Goal: Information Seeking & Learning: Check status

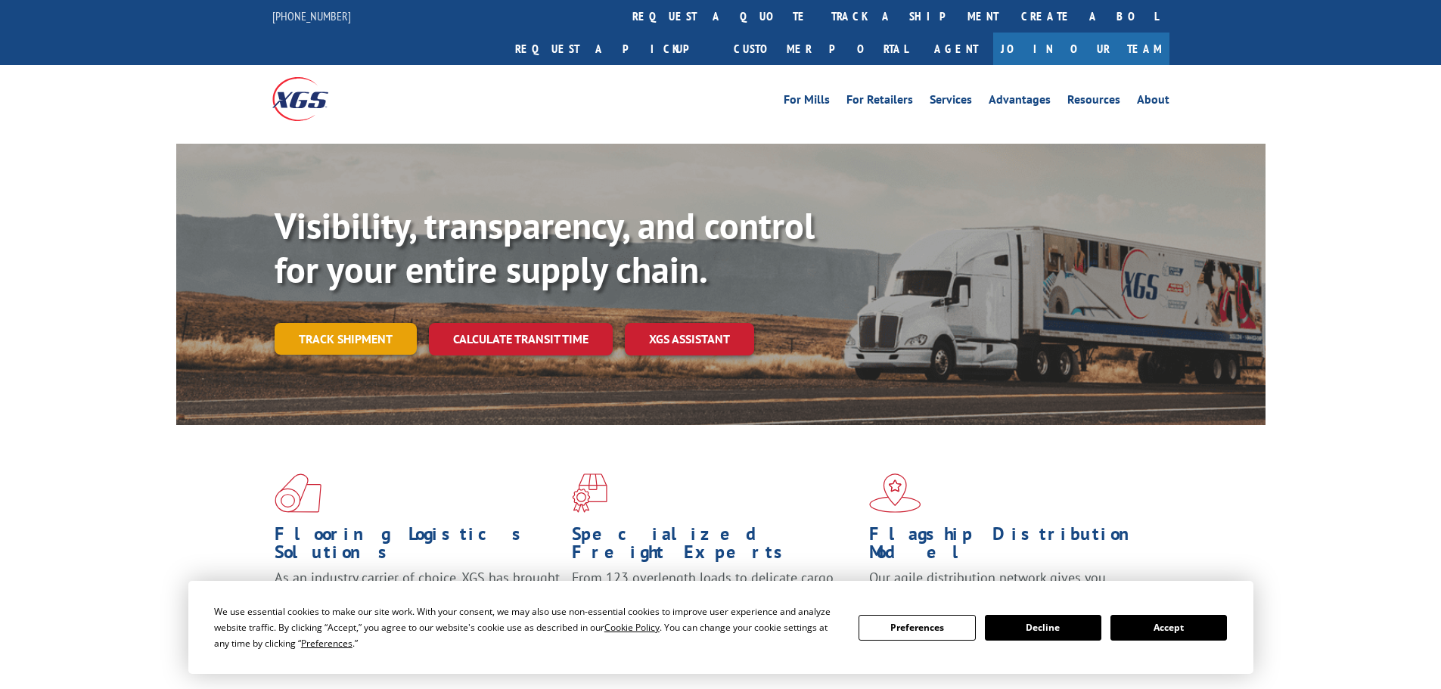
click at [358, 326] on div "Visibility, transparency, and control for your entire supply chain. Track shipm…" at bounding box center [769, 309] width 991 height 211
click at [359, 323] on link "Track shipment" at bounding box center [345, 339] width 142 height 32
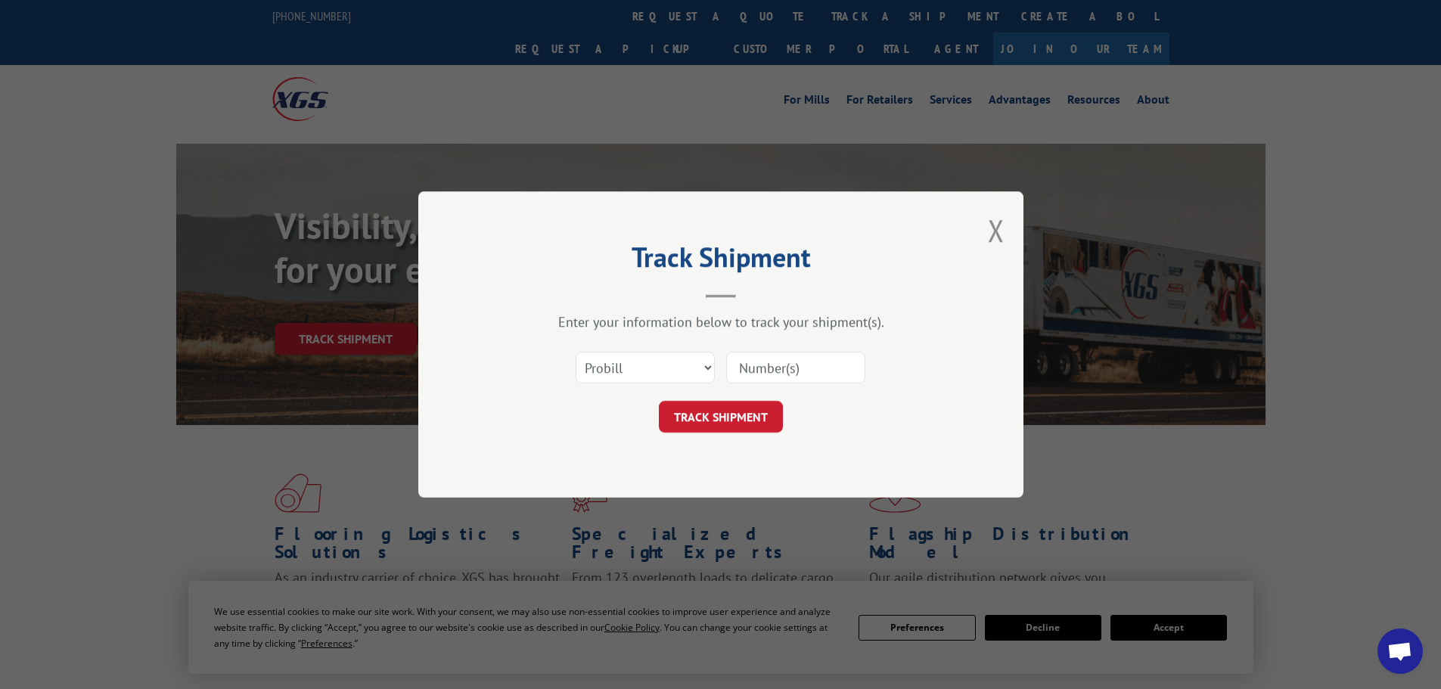
click at [782, 368] on input at bounding box center [795, 368] width 139 height 32
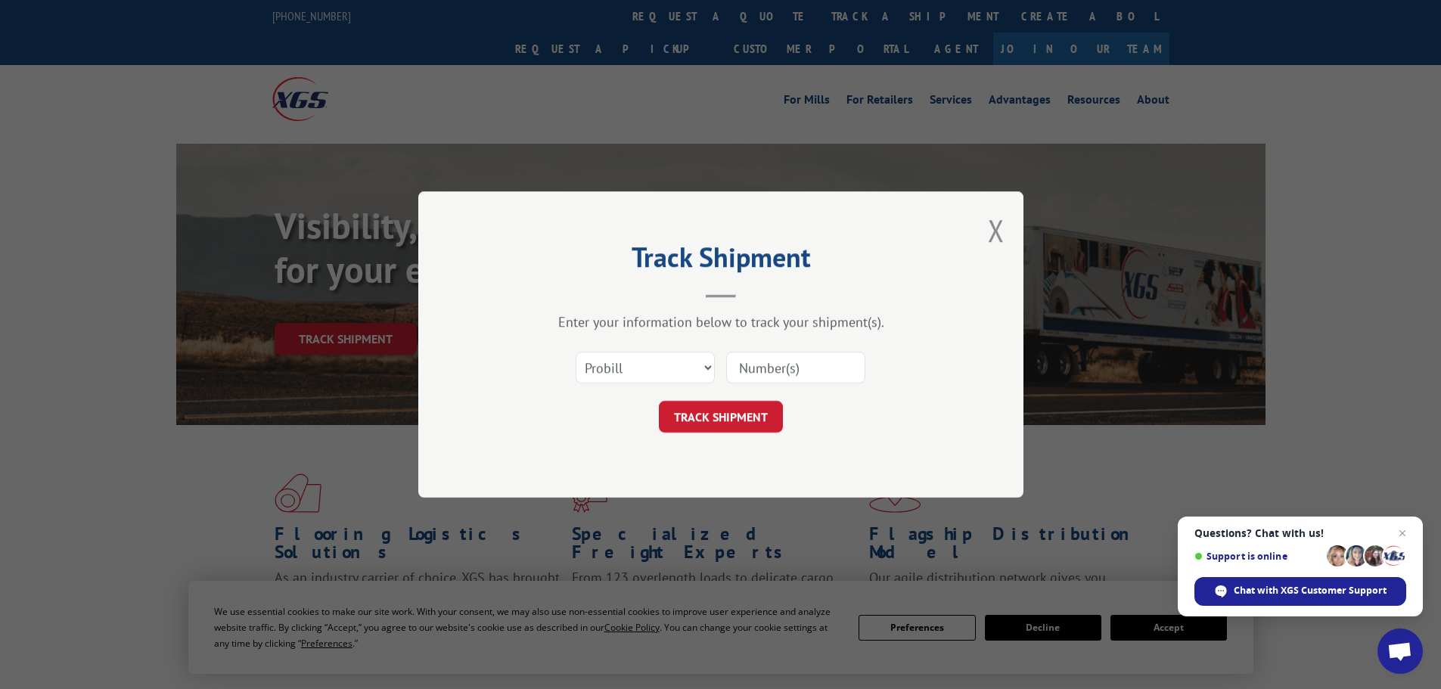
paste input "17521176"
type input "17521176"
click at [761, 411] on button "TRACK SHIPMENT" at bounding box center [721, 417] width 124 height 32
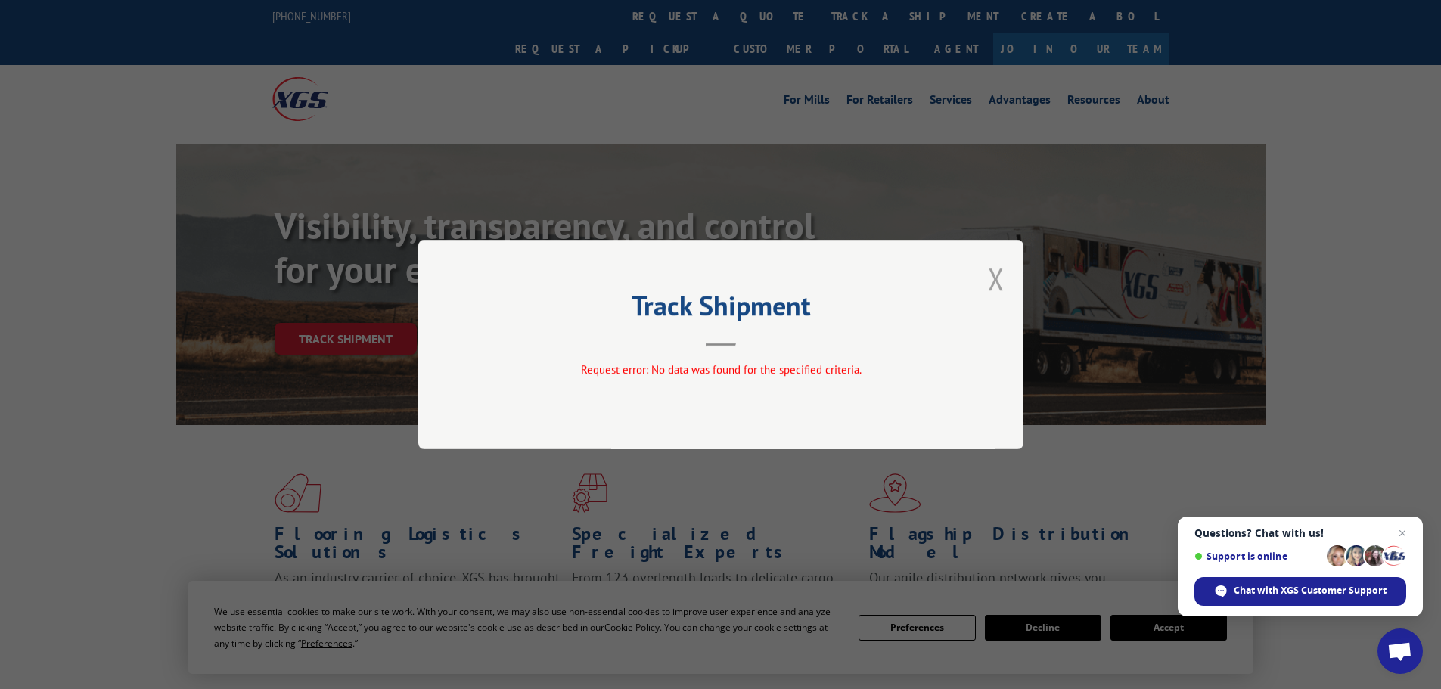
click at [994, 281] on button "Close modal" at bounding box center [996, 279] width 17 height 40
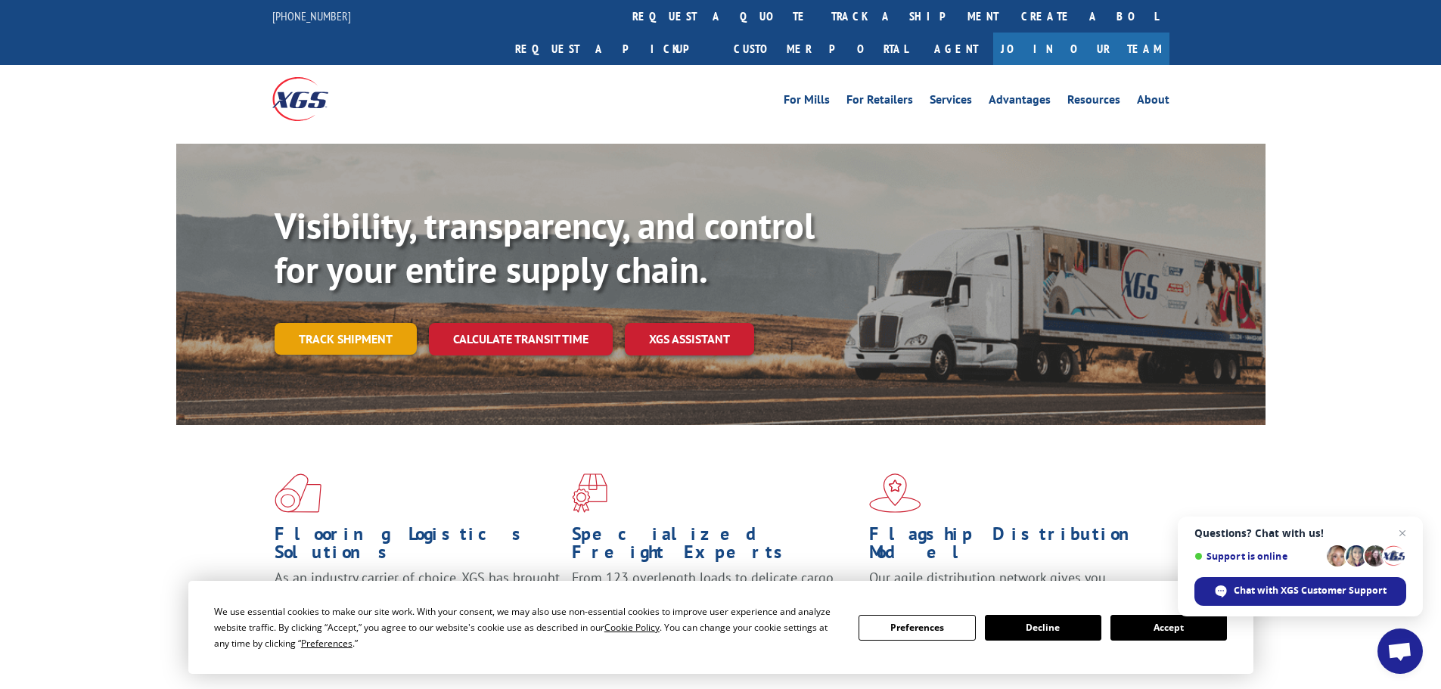
click at [368, 323] on link "Track shipment" at bounding box center [345, 339] width 142 height 32
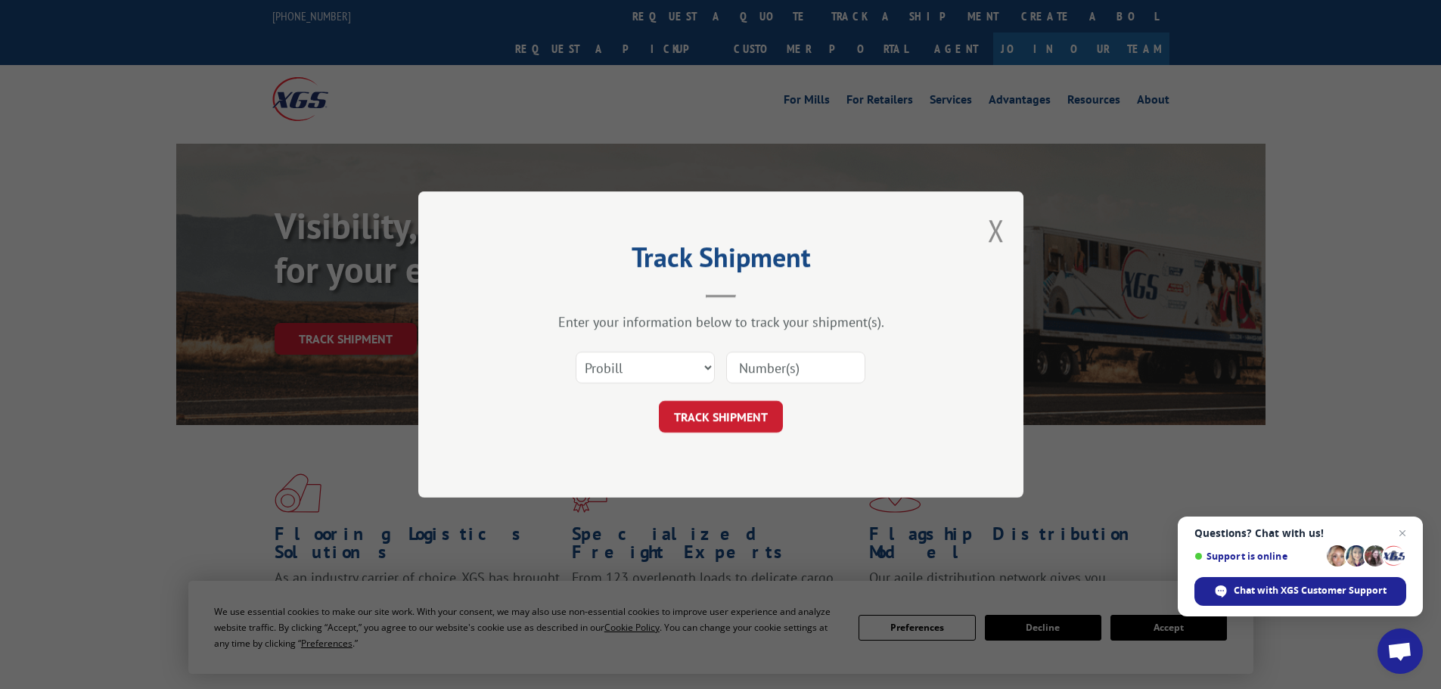
click at [795, 375] on input at bounding box center [795, 368] width 139 height 32
type input "17521176"
click at [659, 401] on button "TRACK SHIPMENT" at bounding box center [721, 417] width 124 height 32
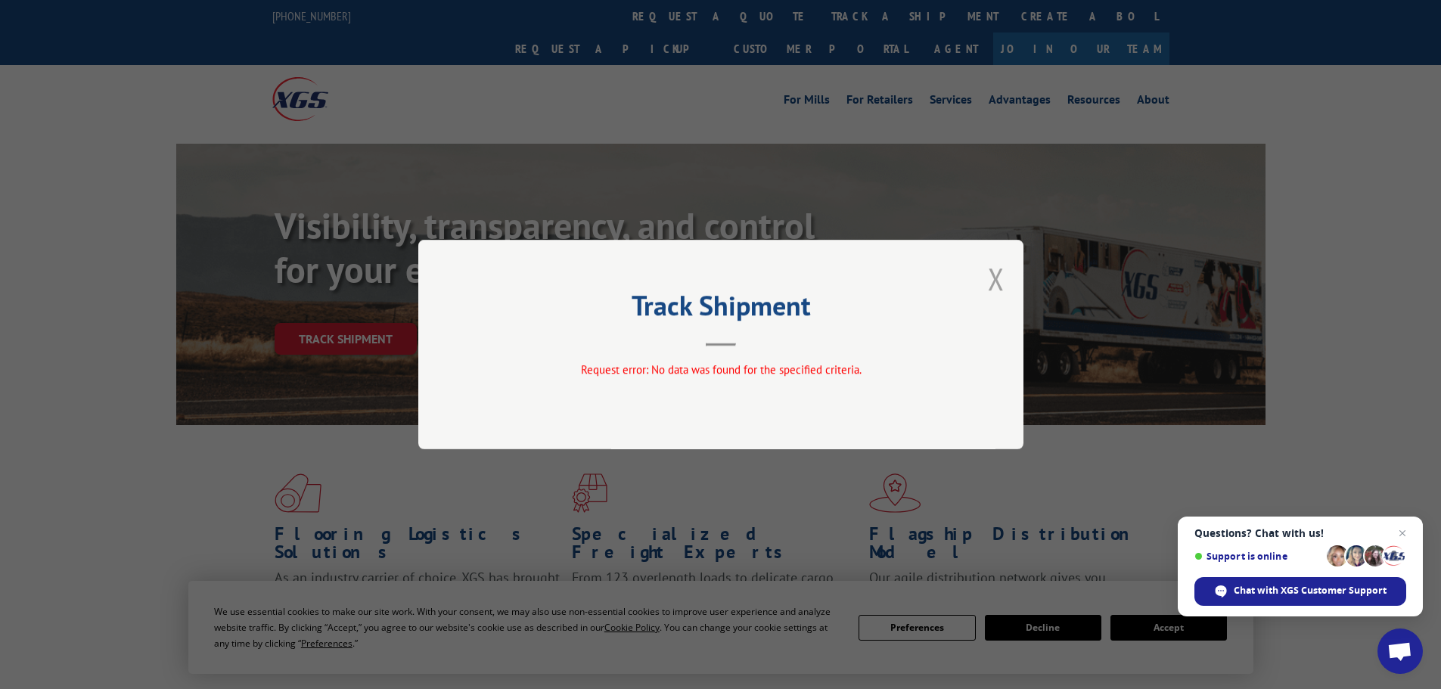
click at [991, 284] on button "Close modal" at bounding box center [996, 279] width 17 height 40
